Goal: Information Seeking & Learning: Learn about a topic

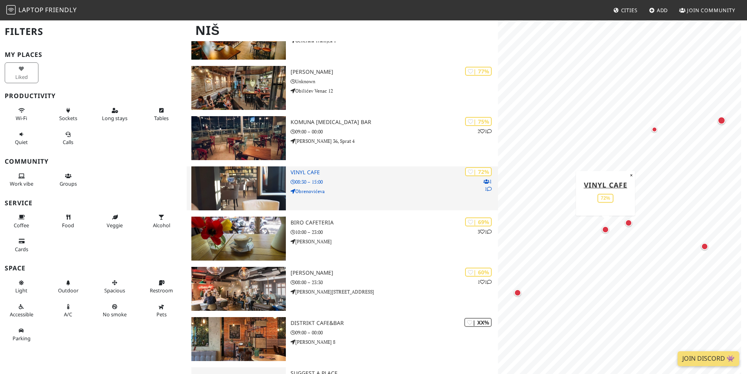
scroll to position [133, 0]
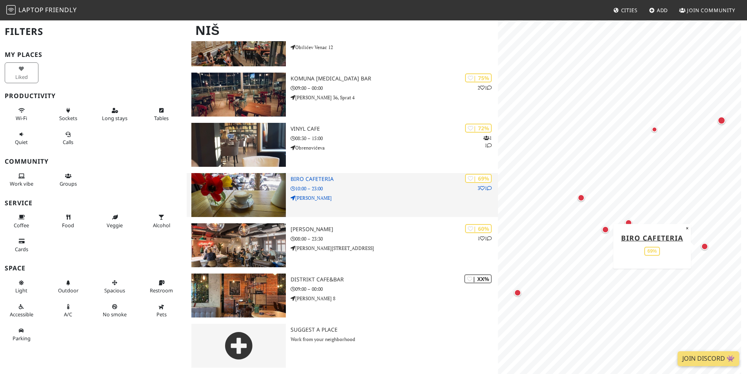
drag, startPoint x: 355, startPoint y: 190, endPoint x: 359, endPoint y: 211, distance: 21.2
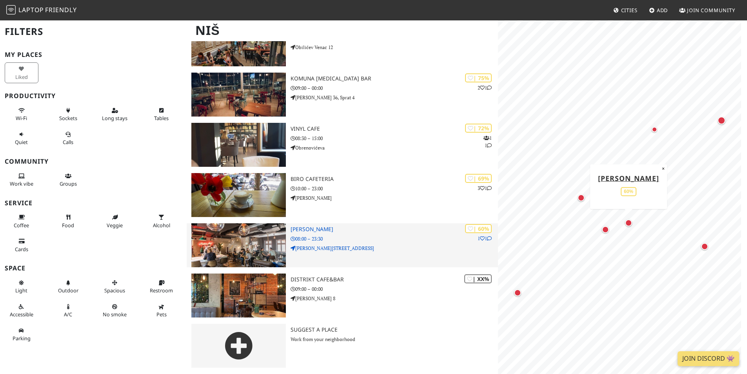
drag, startPoint x: 359, startPoint y: 241, endPoint x: 361, endPoint y: 259, distance: 18.3
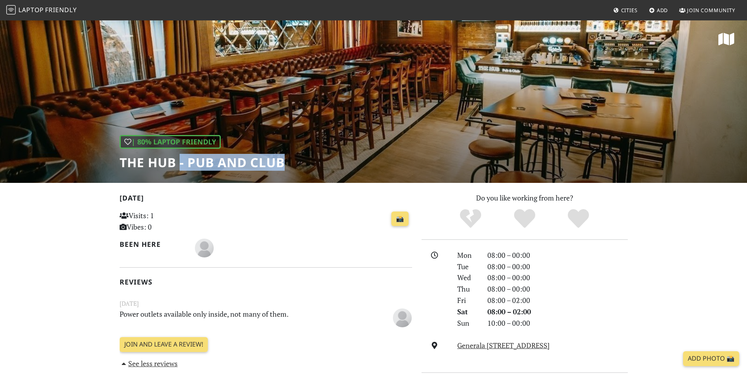
drag, startPoint x: 282, startPoint y: 164, endPoint x: 181, endPoint y: 167, distance: 100.9
click at [181, 167] on h1 "The Hub - pub and club" at bounding box center [202, 162] width 165 height 15
click at [212, 208] on div "Visits: 1 Vibes: 0" at bounding box center [165, 223] width 101 height 31
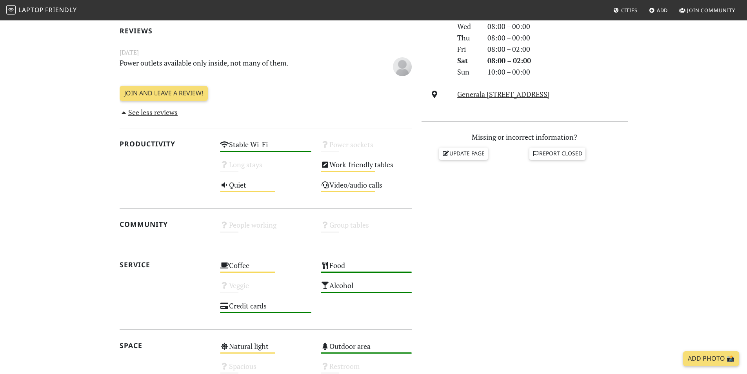
scroll to position [255, 0]
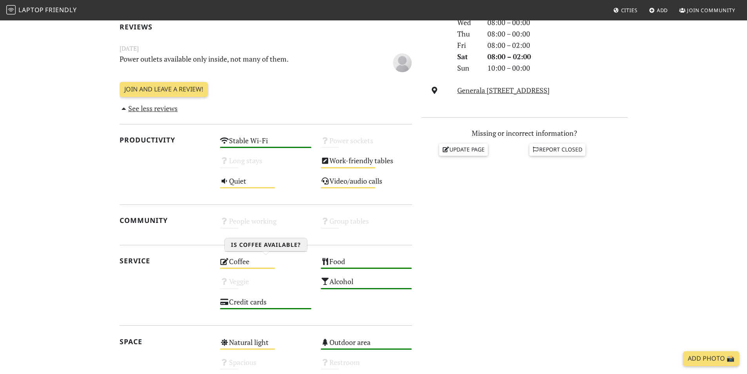
click at [259, 262] on div "Coffee Medium" at bounding box center [265, 265] width 101 height 20
click at [257, 262] on div "Coffee Medium" at bounding box center [265, 265] width 101 height 20
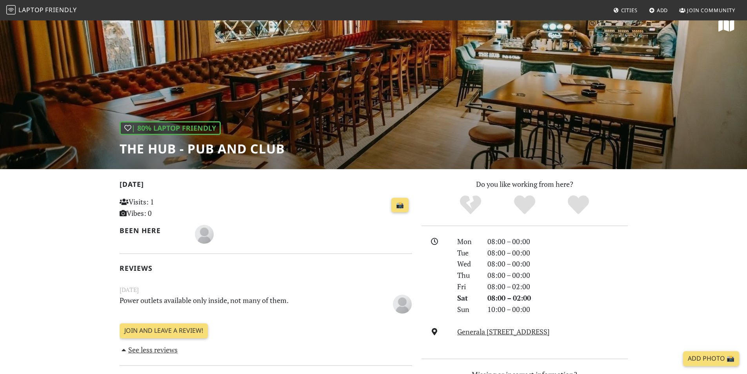
scroll to position [0, 0]
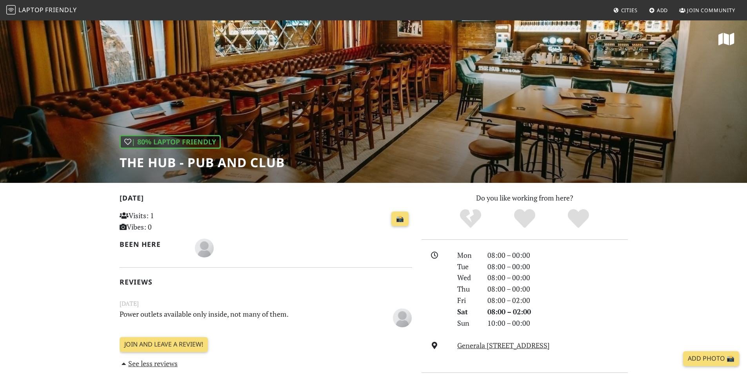
drag, startPoint x: 154, startPoint y: 217, endPoint x: 133, endPoint y: 217, distance: 20.8
click at [133, 217] on p "Visits: 1 Vibes: 0" at bounding box center [165, 221] width 91 height 23
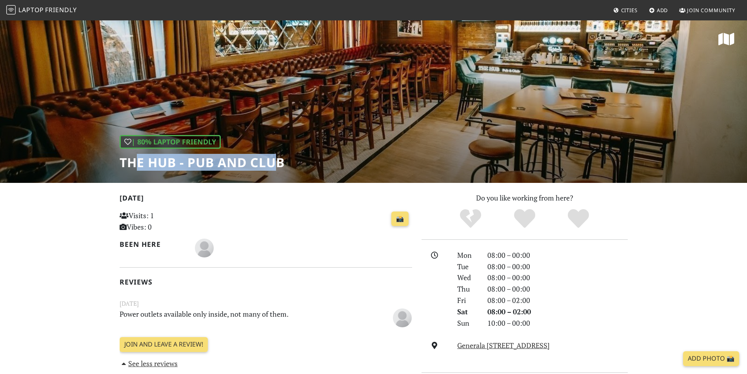
drag, startPoint x: 277, startPoint y: 159, endPoint x: 136, endPoint y: 163, distance: 140.9
click at [137, 163] on h1 "The Hub - pub and club" at bounding box center [202, 162] width 165 height 15
drag, startPoint x: 119, startPoint y: 166, endPoint x: 269, endPoint y: 166, distance: 149.5
click at [279, 166] on div "| 80% Laptop Friendly The Hub - pub and club" at bounding box center [373, 101] width 747 height 163
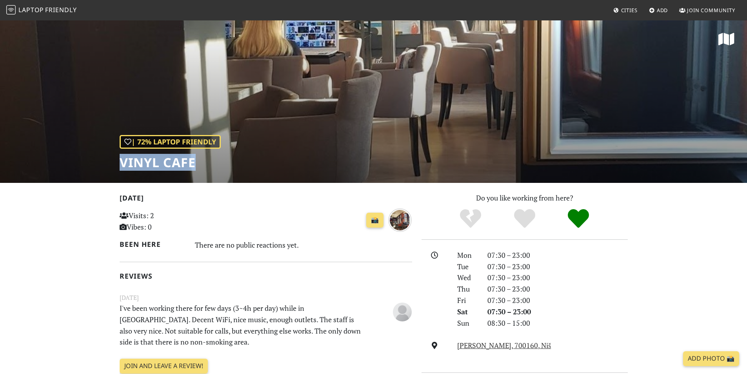
drag, startPoint x: 199, startPoint y: 165, endPoint x: 113, endPoint y: 164, distance: 85.9
click at [113, 164] on div "| 72% Laptop Friendly Vinyl Cafe" at bounding box center [373, 101] width 747 height 163
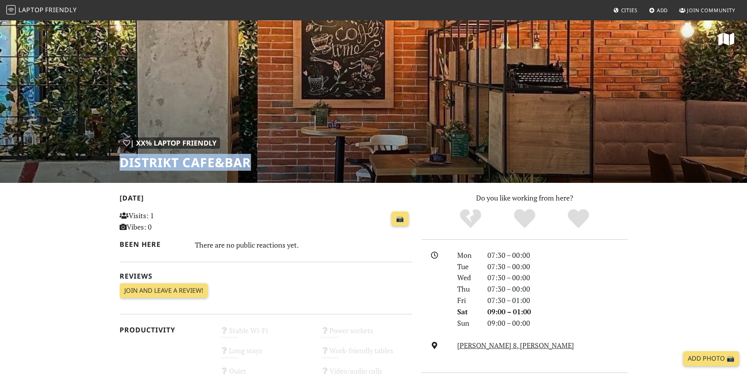
drag, startPoint x: 201, startPoint y: 164, endPoint x: 109, endPoint y: 161, distance: 92.6
click at [108, 161] on div "| XX% Laptop Friendly Distrikt cafe&bar" at bounding box center [373, 101] width 747 height 163
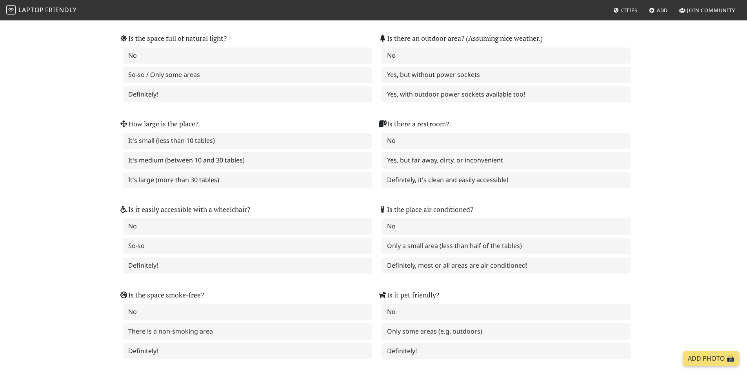
scroll to position [576, 0]
